Goal: Task Accomplishment & Management: Use online tool/utility

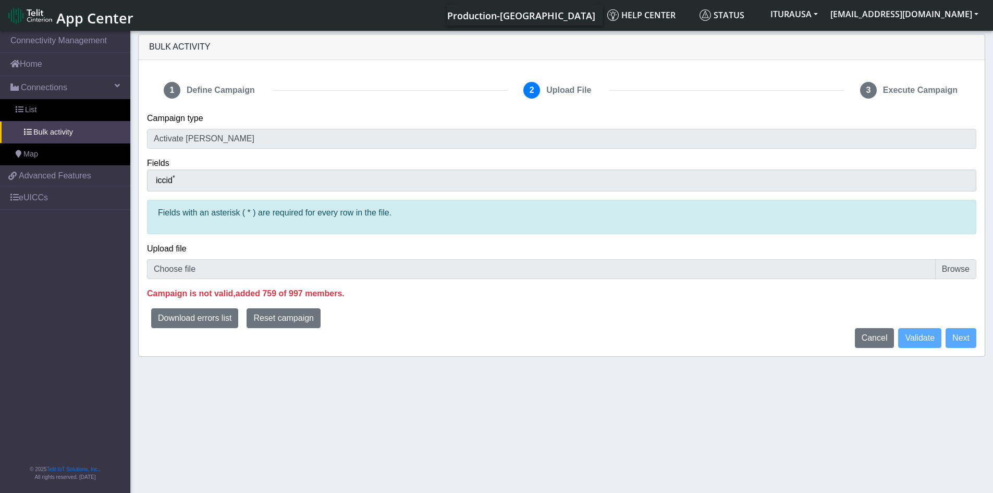
drag, startPoint x: 659, startPoint y: 371, endPoint x: 675, endPoint y: 372, distance: 16.2
click at [661, 371] on section "Connectivity Management Home Connections List Bulk activity Map a06d16741f34f1f…" at bounding box center [496, 263] width 993 height 468
click at [980, 14] on button "[EMAIL_ADDRESS][DOMAIN_NAME]" at bounding box center [904, 14] width 161 height 19
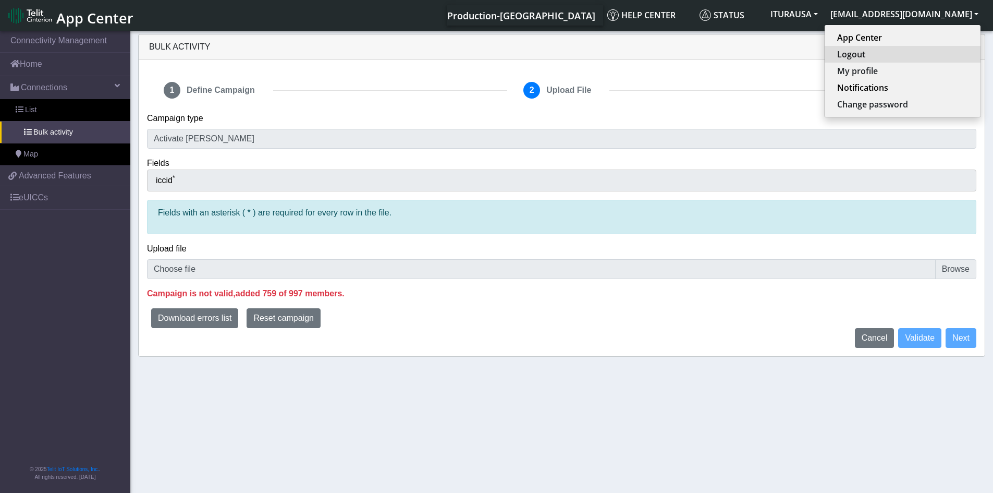
click at [917, 56] on button "Logout" at bounding box center [903, 54] width 156 height 17
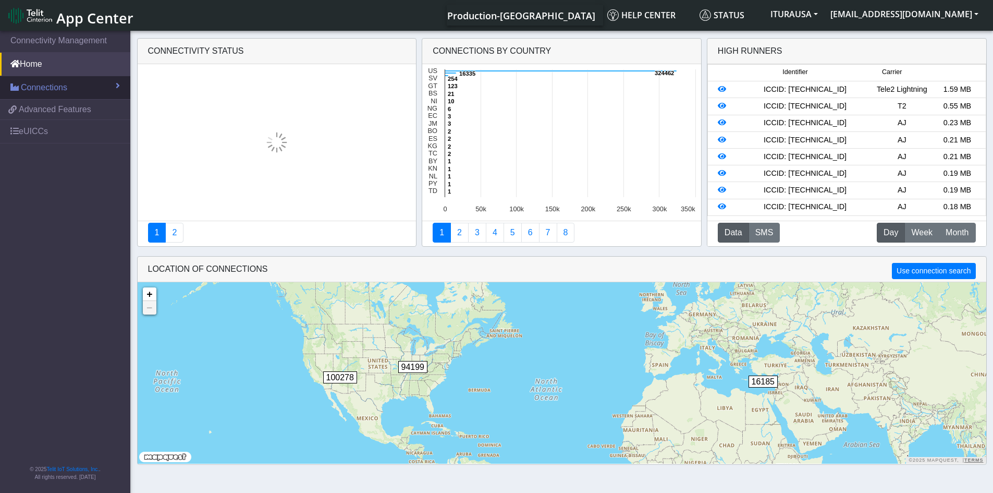
click at [50, 89] on span "Connections" at bounding box center [44, 87] width 46 height 13
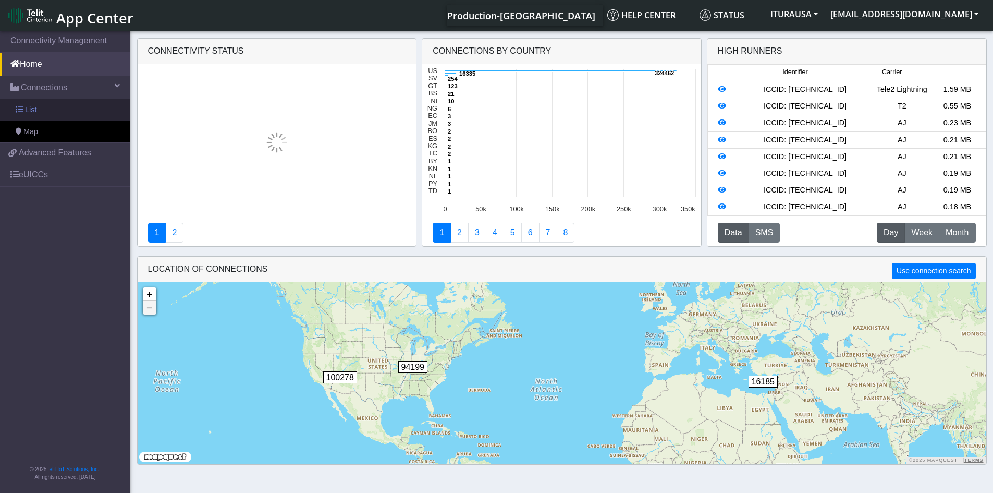
click at [23, 102] on link "List" at bounding box center [65, 110] width 130 height 22
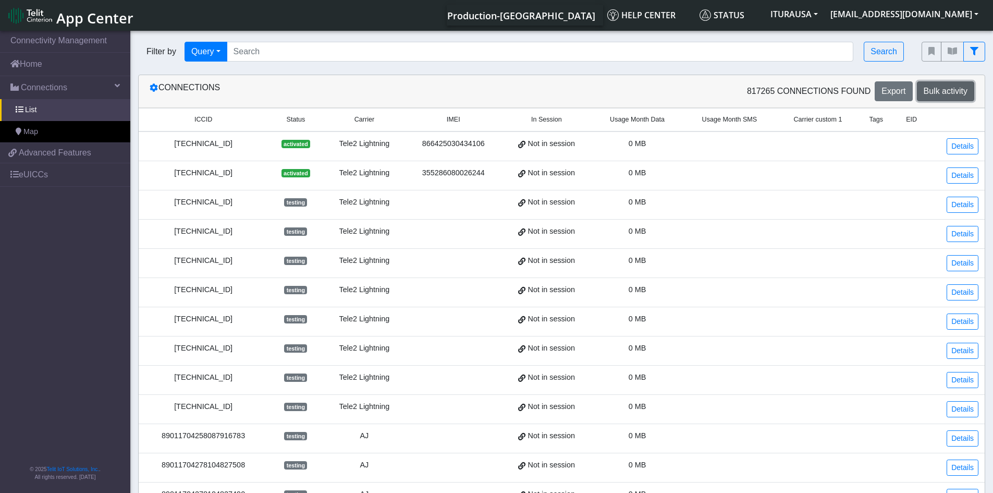
click at [933, 91] on span "Bulk activity" at bounding box center [946, 91] width 44 height 9
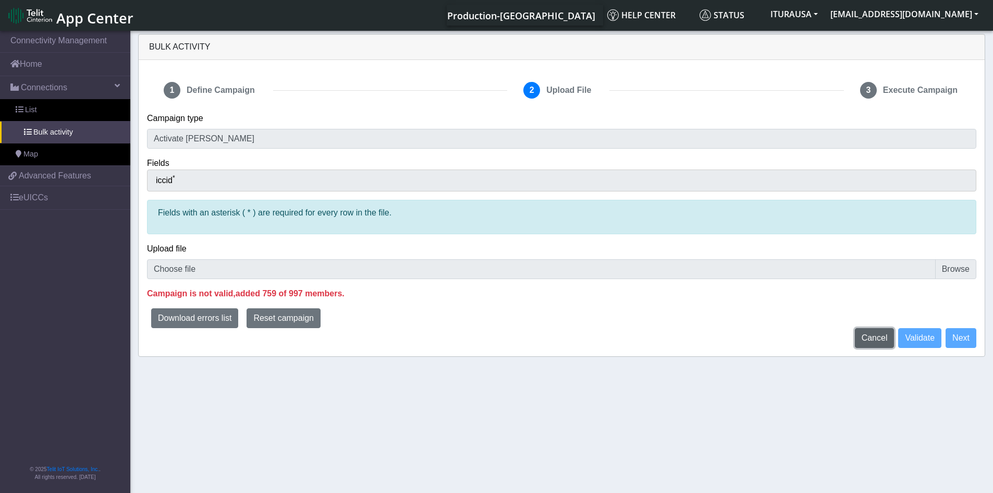
click at [869, 333] on span "Cancel" at bounding box center [875, 337] width 26 height 9
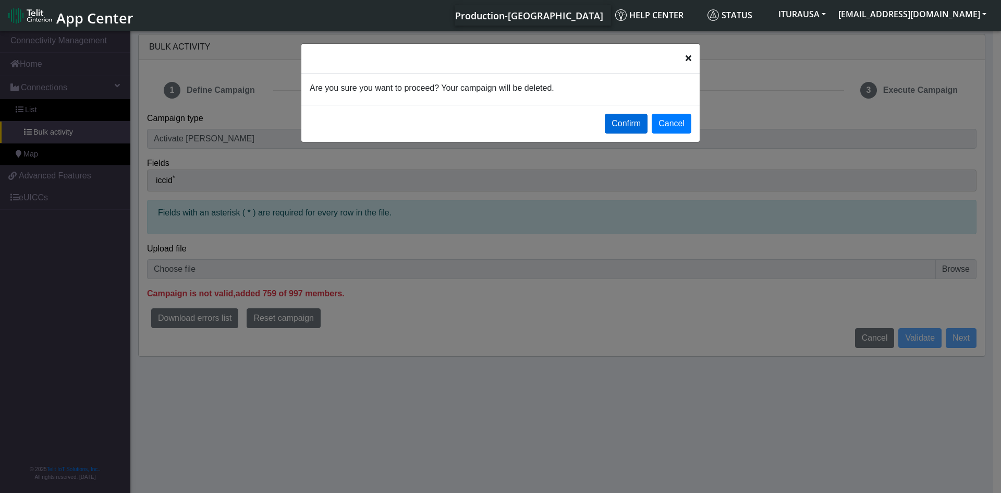
click at [625, 126] on button "Confirm" at bounding box center [626, 124] width 43 height 20
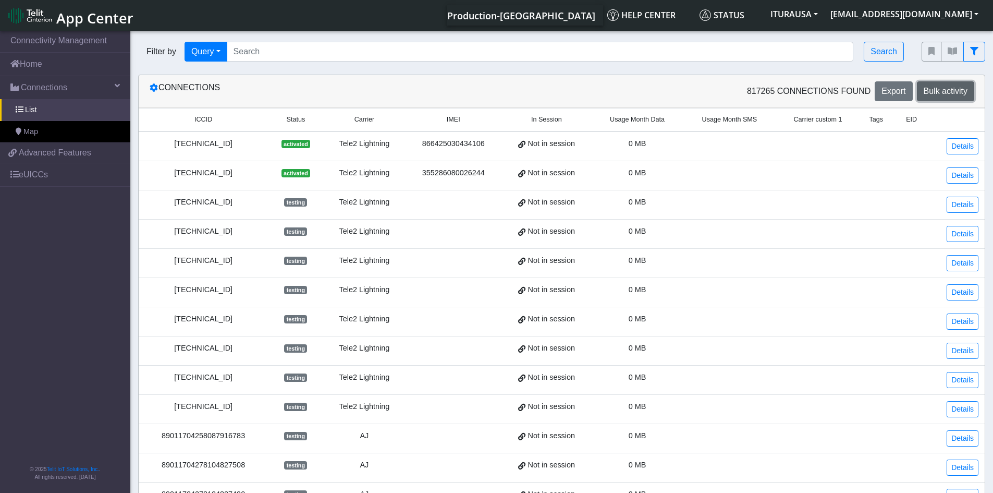
click at [935, 93] on span "Bulk activity" at bounding box center [946, 91] width 44 height 9
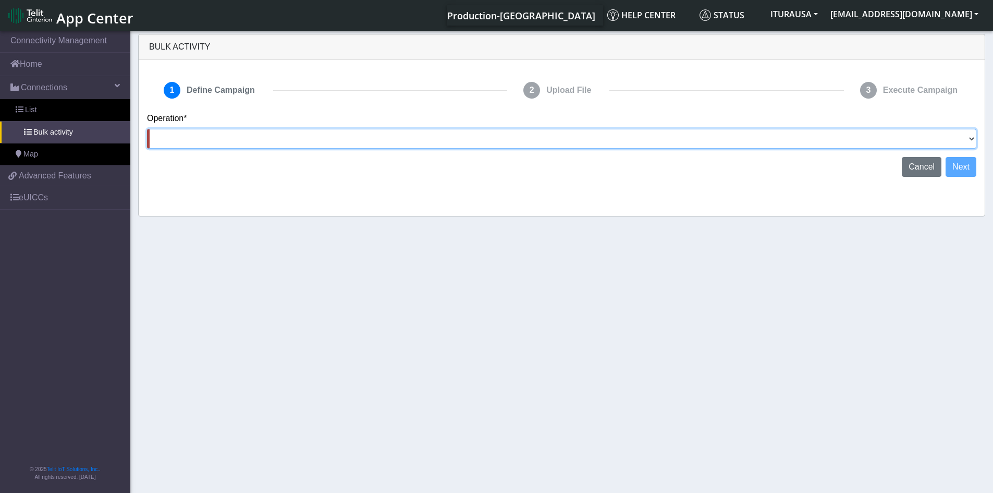
click at [967, 138] on select "Activate [PERSON_NAME] Deactivate [PERSON_NAME] Add Tags Remove Tags Advanced" at bounding box center [562, 139] width 830 height 20
select select "text.activateSIMs"
click at [147, 129] on select "Activate [PERSON_NAME] Deactivate [PERSON_NAME] Add Tags Remove Tags Advanced" at bounding box center [562, 139] width 830 height 20
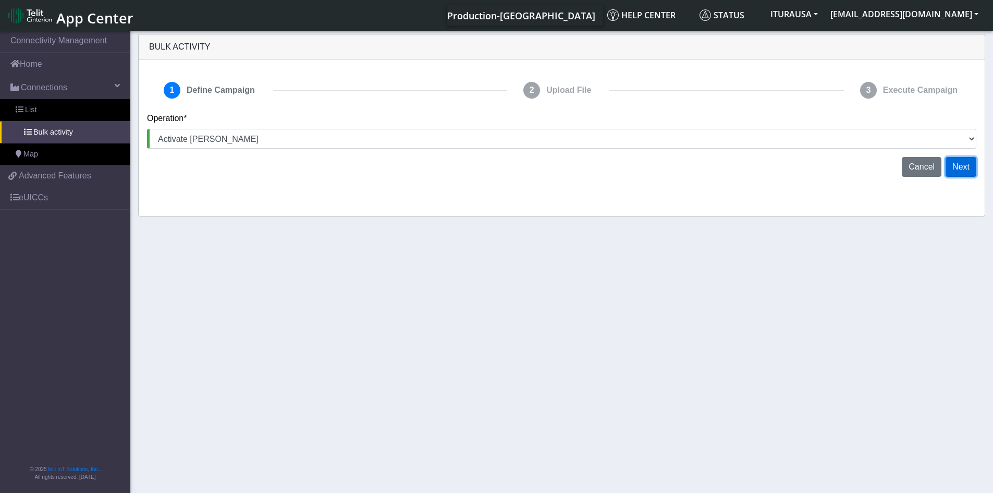
click at [966, 171] on button "Next" at bounding box center [961, 167] width 31 height 20
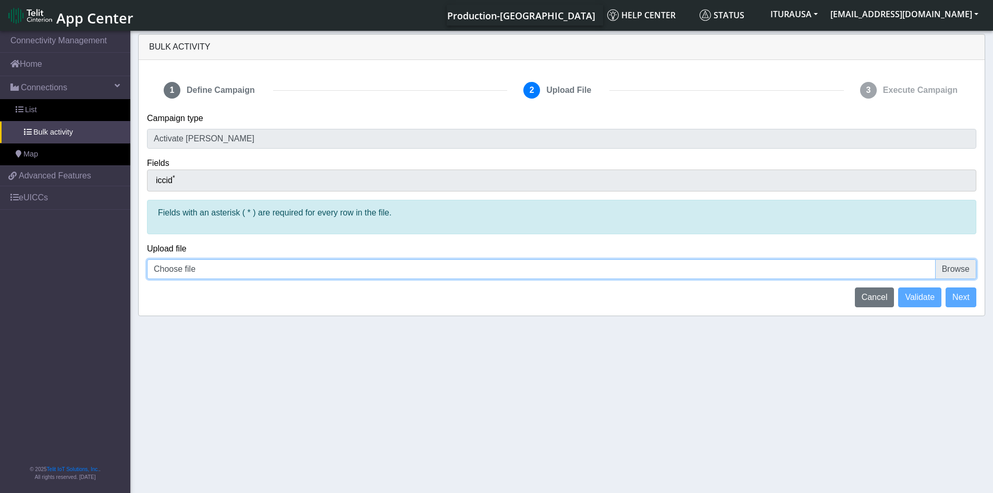
click at [249, 270] on input "Choose file" at bounding box center [562, 269] width 830 height 20
type input "C:\fakepath\telecsv.csv"
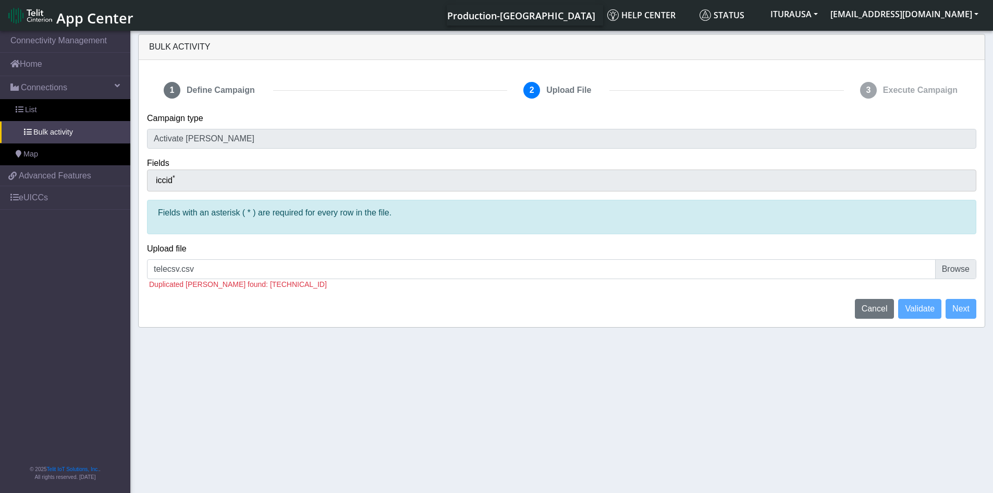
click at [297, 183] on div "iccid *" at bounding box center [562, 180] width 830 height 22
